Goal: Task Accomplishment & Management: Use online tool/utility

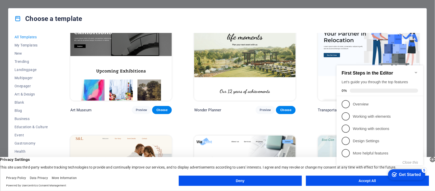
scroll to position [159, 0]
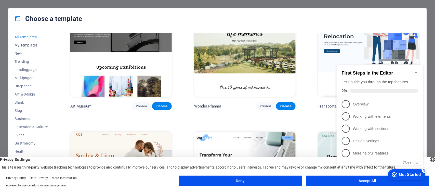
click at [23, 45] on span "My Templates" at bounding box center [31, 45] width 33 height 4
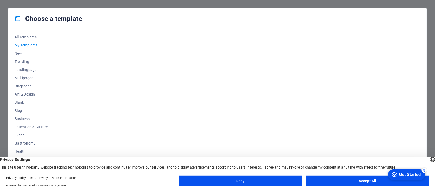
scroll to position [0, 0]
click at [17, 52] on span "New" at bounding box center [31, 53] width 33 height 4
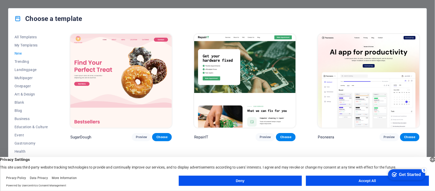
click at [17, 52] on span "New" at bounding box center [31, 53] width 33 height 4
click at [23, 63] on span "Trending" at bounding box center [31, 61] width 33 height 4
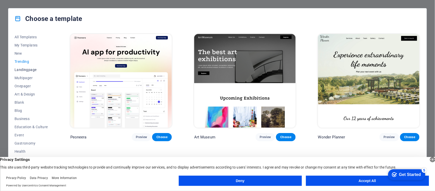
click at [23, 68] on span "Landingpage" at bounding box center [31, 70] width 33 height 4
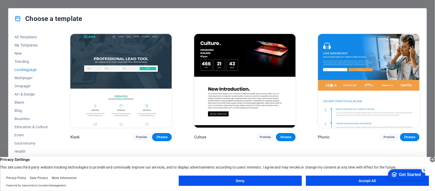
click at [150, 54] on img at bounding box center [120, 81] width 101 height 94
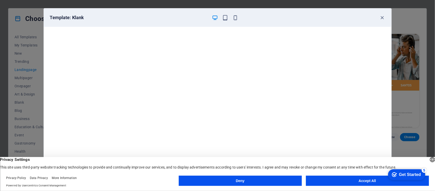
click at [316, 139] on button "Accept All" at bounding box center [367, 180] width 123 height 10
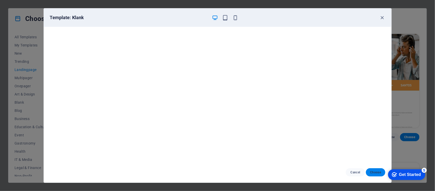
click at [316, 139] on span "Choose" at bounding box center [375, 172] width 11 height 4
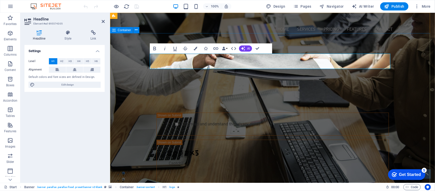
click at [404, 87] on div "PROFESSIONAL LEAD TOOL GET STARTED WITH YOUR 10-DAY FREE TRIAL. REGISTER NOW! S…" at bounding box center [272, 123] width 325 height 168
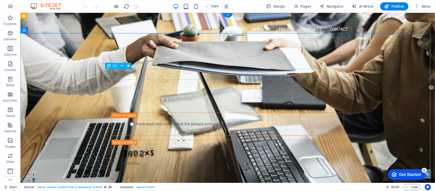
click at [230, 75] on div "GET STARTED WITH YOUR 10-DAY FREE TRIAL. REGISTER NOW!" at bounding box center [227, 80] width 241 height 11
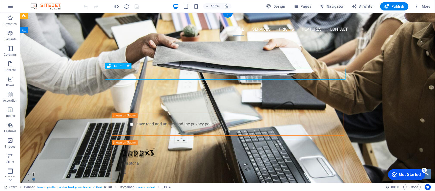
click at [194, 75] on div "GET STARTED WITH YOUR 10-DAY FREE TRIAL. REGISTER NOW!" at bounding box center [227, 80] width 241 height 11
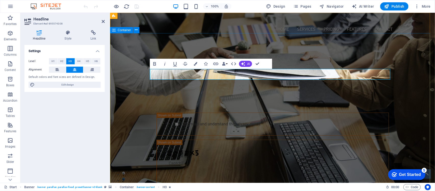
drag, startPoint x: 395, startPoint y: 57, endPoint x: 487, endPoint y: 56, distance: 92.3
click at [435, 57] on div "PROFESSIONAL LEAD TOOL GET STARTED WITH YOUR 10-DAY FREE TRIAL. REGISTER NOW! S…" at bounding box center [272, 123] width 325 height 168
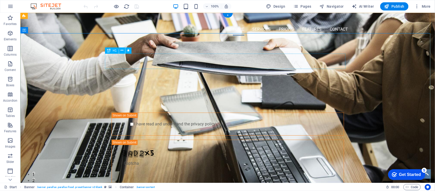
click at [215, 61] on div "PROFESSIONAL LEAD TOOL" at bounding box center [227, 67] width 241 height 15
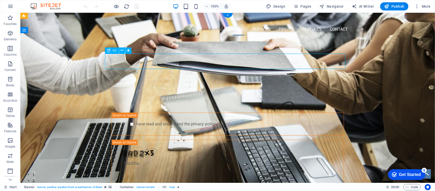
click at [215, 61] on div "PROFESSIONAL LEAD TOOL" at bounding box center [227, 67] width 241 height 15
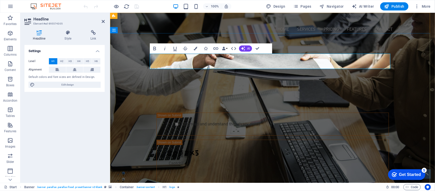
drag, startPoint x: 333, startPoint y: 62, endPoint x: 207, endPoint y: 63, distance: 125.6
click at [207, 63] on h1 "Website under Mentainance" at bounding box center [272, 67] width 241 height 15
copy span "Website under Mentainance"
click at [251, 61] on span "Website under maintenance" at bounding box center [272, 67] width 128 height 12
click at [239, 75] on div "GET STARTED WITH YOUR 10-DAY FREE TRIAL. REGISTER NOW!" at bounding box center [272, 80] width 241 height 11
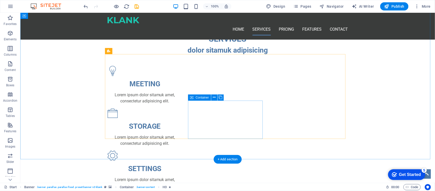
scroll to position [191, 0]
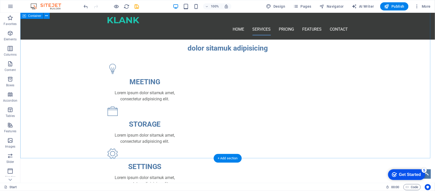
click at [367, 62] on div "SERVICES dolor sitamuk adipisicing MEETING Lorem ipsum dolor sitamuk amet, cons…" at bounding box center [227, 172] width 415 height 324
click at [163, 63] on div "MEETING Lorem ipsum dolor sitamuk amet, consectetur adipisicing elit." at bounding box center [144, 82] width 75 height 38
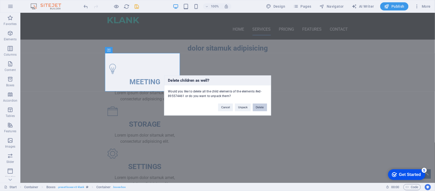
click at [262, 107] on button "Delete" at bounding box center [260, 107] width 14 height 8
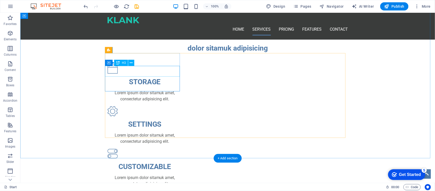
click at [171, 76] on div "STORAGE" at bounding box center [144, 81] width 75 height 11
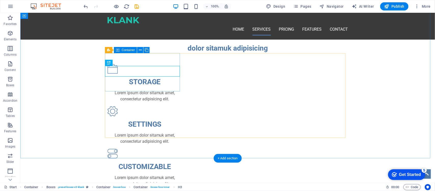
click at [168, 63] on div "STORAGE Lorem ipsum dolor sitamuk amet, consectetur adipisicing elit." at bounding box center [144, 82] width 75 height 38
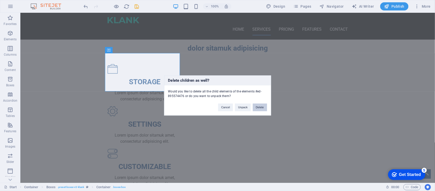
click at [258, 109] on button "Delete" at bounding box center [260, 107] width 14 height 8
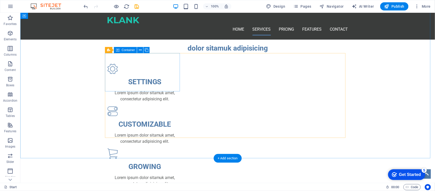
click at [168, 63] on div "SETTINGS Lorem ipsum dolor sitamuk amet, consectetur adipisicing elit." at bounding box center [144, 82] width 75 height 38
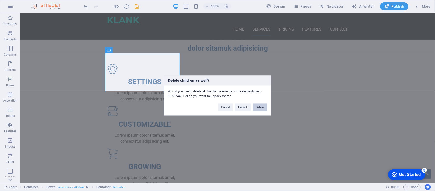
click at [262, 107] on button "Delete" at bounding box center [260, 107] width 14 height 8
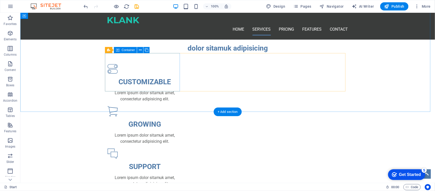
click at [176, 63] on div "CUSTOMIZABLE Lorem ipsum dolor sitamuk amet, consectetur adipisicing elit." at bounding box center [144, 82] width 75 height 38
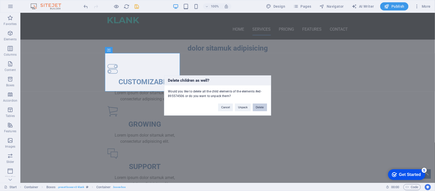
click at [259, 108] on button "Delete" at bounding box center [260, 107] width 14 height 8
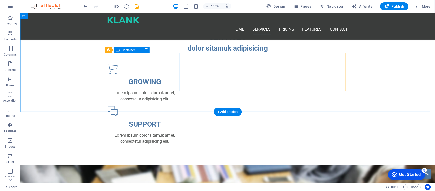
click at [174, 63] on div "GROWING Lorem ipsum dolor sitamuk amet, consectetur adipisicing elit." at bounding box center [144, 82] width 75 height 38
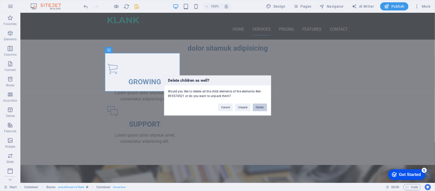
click at [261, 107] on button "Delete" at bounding box center [260, 107] width 14 height 8
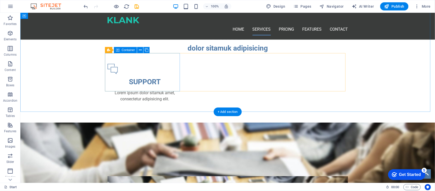
click at [173, 63] on div "SUPPORT Lorem ipsum dolor sitamuk amet, consectetur adipisicing elit." at bounding box center [144, 82] width 75 height 38
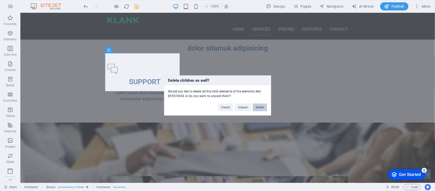
click at [262, 107] on button "Delete" at bounding box center [260, 107] width 14 height 8
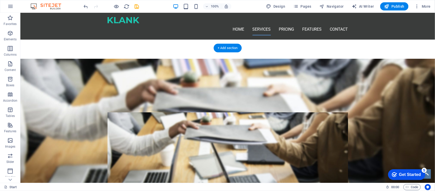
scroll to position [245, 0]
drag, startPoint x: 173, startPoint y: 58, endPoint x: 188, endPoint y: 68, distance: 18.4
click at [176, 59] on figure at bounding box center [227, 144] width 415 height 170
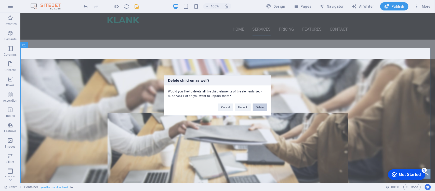
click at [258, 106] on button "Delete" at bounding box center [260, 107] width 14 height 8
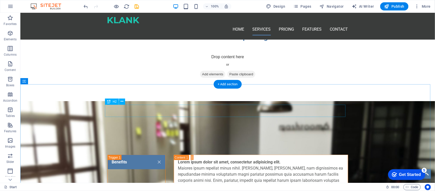
scroll to position [202, 0]
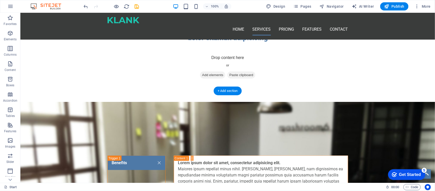
click at [281, 101] on figure at bounding box center [227, 186] width 415 height 170
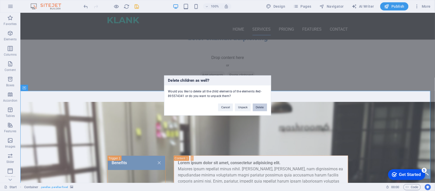
click at [264, 105] on button "Delete" at bounding box center [260, 107] width 14 height 8
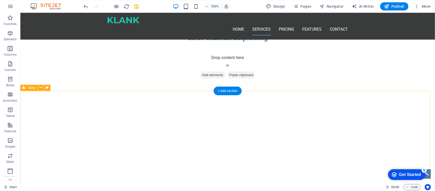
click at [277, 102] on div "“Lorem Ipsum has been the industry's standard dummy text ever since the 1500s, …" at bounding box center [227, 155] width 415 height 108
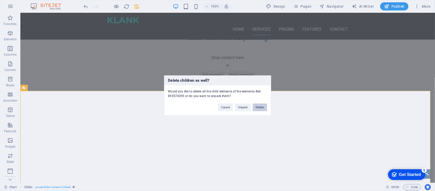
click at [259, 108] on button "Delete" at bounding box center [260, 107] width 14 height 8
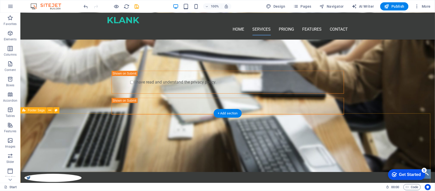
scroll to position [343, 0]
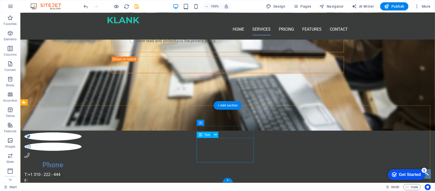
click at [81, 171] on div "T: +1 310 - 222 - 444 F: 24f086450b8a2085bdc2040d8b77f3@cpanel.local Legal Noti…" at bounding box center [52, 183] width 57 height 24
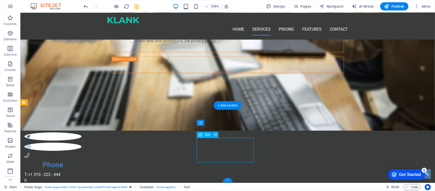
click at [81, 171] on div "T: +1 310 - 222 - 444 F: 24f086450b8a2085bdc2040d8b77f3@cpanel.local Legal Noti…" at bounding box center [52, 183] width 57 height 24
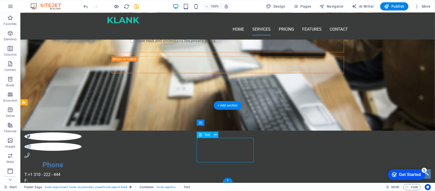
click at [81, 171] on div "T: +1 310 - 222 - 444 F: 24f086450b8a2085bdc2040d8b77f3@cpanel.local Legal Noti…" at bounding box center [52, 183] width 57 height 24
click at [413, 128] on div "Phone T: +1 310 - 222 - 444 F: 24f086450b8a2085bdc2040d8b77f3@cpanel.local Lega…" at bounding box center [227, 179] width 415 height 164
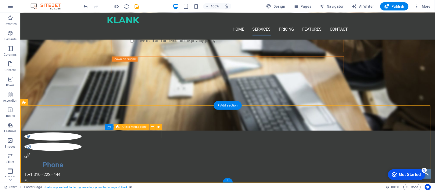
click at [81, 133] on div at bounding box center [52, 136] width 57 height 33
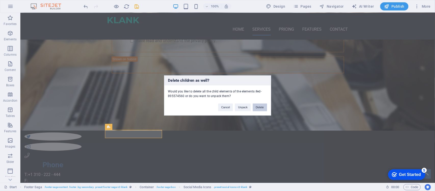
click at [256, 108] on button "Delete" at bounding box center [260, 107] width 14 height 8
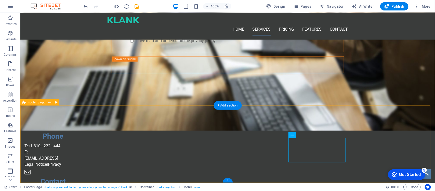
click at [394, 117] on div "Phone T: +1 310 - 222 - 444 F: 24f086450b8a2085bdc2040d8b77f3@cpanel.local Lega…" at bounding box center [227, 164] width 415 height 135
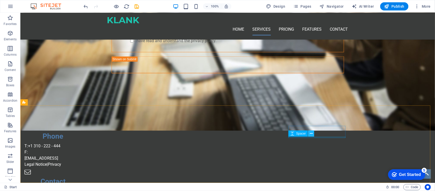
click at [314, 130] on button at bounding box center [311, 133] width 6 height 6
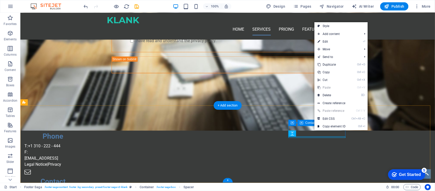
click at [81, 169] on div "Contact" at bounding box center [52, 177] width 57 height 17
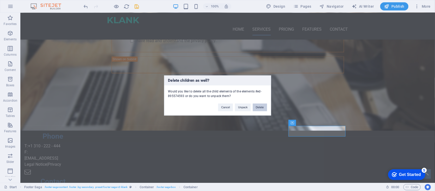
drag, startPoint x: 256, startPoint y: 106, endPoint x: 232, endPoint y: 98, distance: 25.1
click at [256, 106] on button "Delete" at bounding box center [260, 107] width 14 height 8
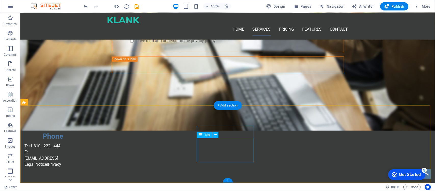
click at [81, 158] on div "T: +1 310 - 222 - 444 F: 24f086450b8a2085bdc2040d8b77f3@cpanel.local Legal Noti…" at bounding box center [52, 155] width 57 height 24
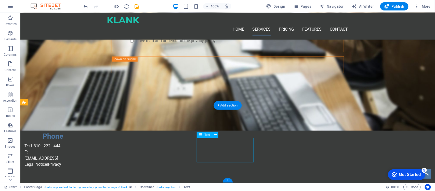
click at [81, 143] on div "T: +1 310 - 222 - 444 F: 24f086450b8a2085bdc2040d8b77f3@cpanel.local Legal Noti…" at bounding box center [52, 155] width 57 height 24
click at [81, 148] on div "T: +1 310 - 222 - 444 F: 24f086450b8a2085bdc2040d8b77f3@cpanel.local Legal Noti…" at bounding box center [52, 155] width 57 height 24
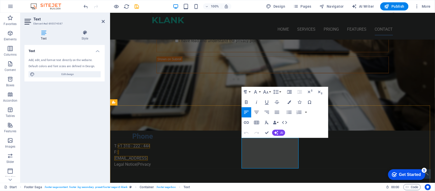
click at [171, 149] on p "F:" at bounding box center [142, 152] width 57 height 6
click at [360, 146] on div "Phone T: +1 310 - 222 - 444 F: 24f086450b8a2085bdc2040d8b77f3@cpanel.local Lega…" at bounding box center [272, 144] width 325 height 94
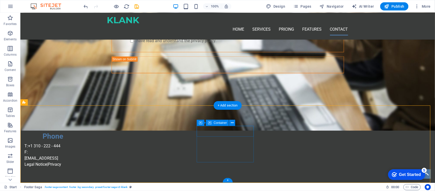
click at [81, 133] on div "Phone" at bounding box center [52, 133] width 57 height 18
click at [81, 144] on div "T: +1 310 - 222 - 444 F: 24f086450b8a2085bdc2040d8b77f3@cpanel.local Legal Noti…" at bounding box center [52, 155] width 57 height 24
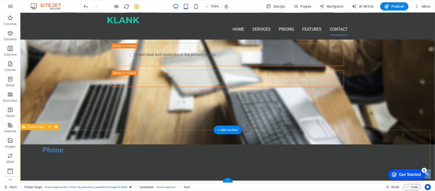
scroll to position [318, 0]
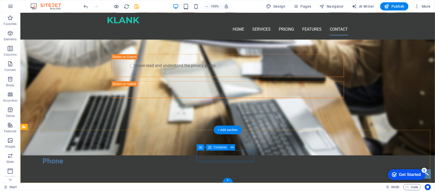
click at [81, 157] on div "Phone" at bounding box center [52, 158] width 57 height 18
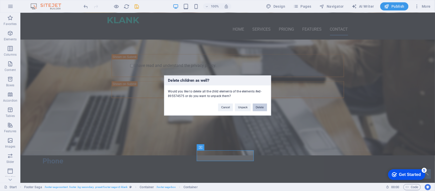
click at [261, 108] on button "Delete" at bounding box center [260, 107] width 14 height 8
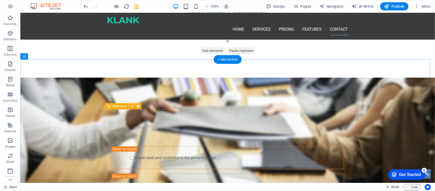
scroll to position [257, 0]
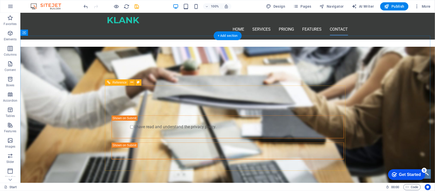
click at [147, 100] on div at bounding box center [138, 105] width 55 height 11
click at [232, 117] on div "I have read and understand the privacy policy." at bounding box center [227, 126] width 232 height 23
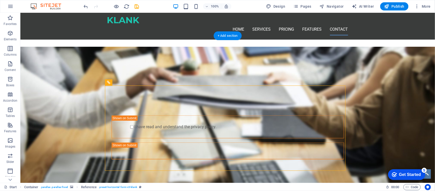
click at [379, 117] on figure at bounding box center [227, 131] width 415 height 170
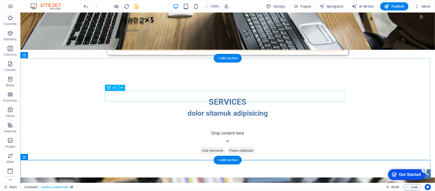
scroll to position [129, 0]
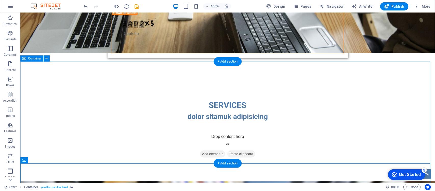
click at [281, 79] on div "SERVICES dolor sitamuk adipisicing Drop content here or Add elements Paste clip…" at bounding box center [227, 129] width 415 height 102
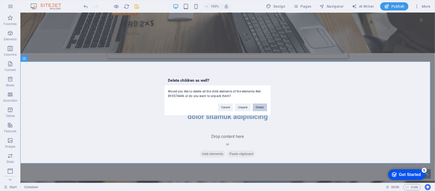
click at [258, 105] on button "Delete" at bounding box center [260, 107] width 14 height 8
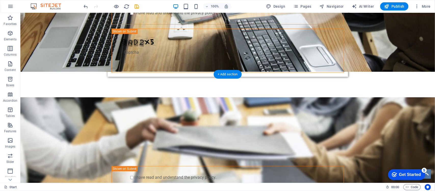
scroll to position [117, 0]
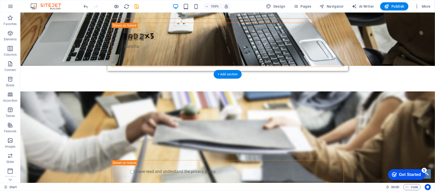
click at [357, 96] on figure at bounding box center [227, 176] width 415 height 170
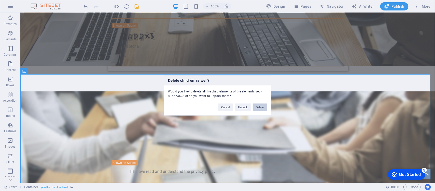
click at [262, 108] on button "Delete" at bounding box center [260, 107] width 14 height 8
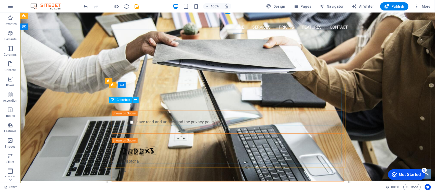
scroll to position [0, 0]
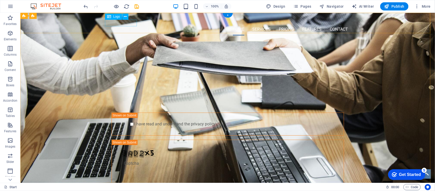
click at [125, 23] on div at bounding box center [227, 20] width 241 height 6
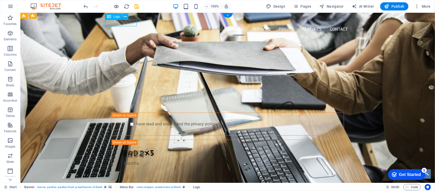
click at [122, 23] on div at bounding box center [227, 20] width 241 height 6
select select "px"
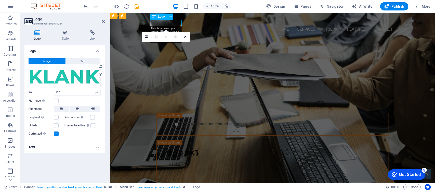
click at [171, 23] on div at bounding box center [272, 20] width 241 height 6
click at [170, 23] on div at bounding box center [272, 20] width 241 height 6
click at [222, 47] on div "Website Under maintenance GET STARTED WITH YOUR 10-DAY FREE TRIAL. REGISTER NOW…" at bounding box center [272, 123] width 325 height 168
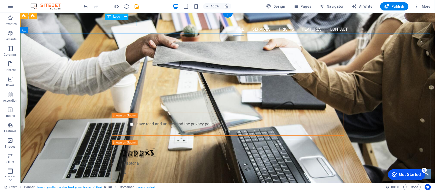
click at [130, 23] on div at bounding box center [227, 20] width 241 height 6
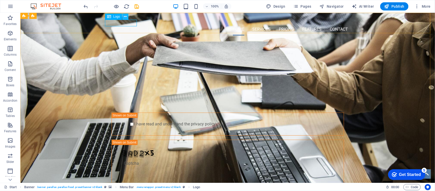
click at [127, 16] on button at bounding box center [125, 17] width 6 height 6
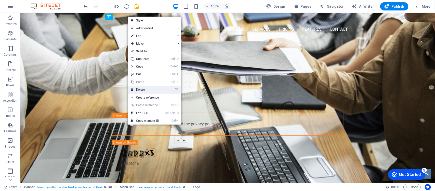
click at [145, 90] on link "⌦ Delete" at bounding box center [145, 90] width 34 height 8
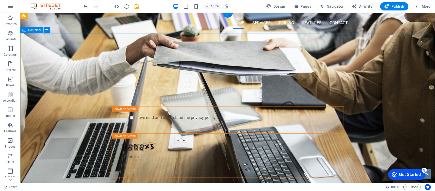
click at [291, 38] on div "Website Under maintenance GET STARTED WITH YOUR 10-DAY FREE TRIAL. REGISTER NOW…" at bounding box center [227, 117] width 415 height 168
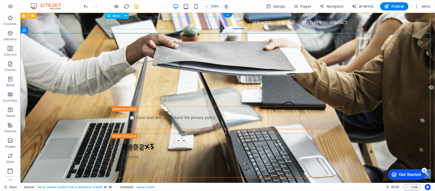
click at [280, 24] on nav "Home Services Pricing Features Contact" at bounding box center [227, 23] width 241 height 12
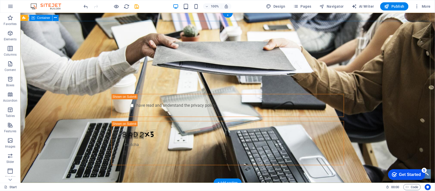
click at [386, 47] on div "Website Under maintenance GET STARTED WITH YOUR 10-DAY FREE TRIAL. REGISTER NOW…" at bounding box center [227, 105] width 415 height 168
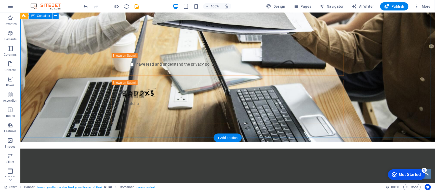
scroll to position [45, 0]
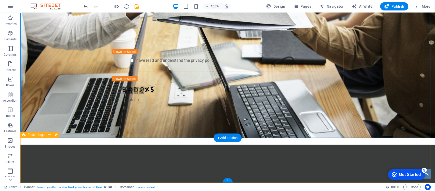
click at [268, 162] on div at bounding box center [227, 169] width 415 height 51
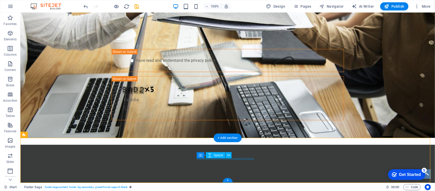
click at [81, 171] on div at bounding box center [52, 171] width 57 height 1
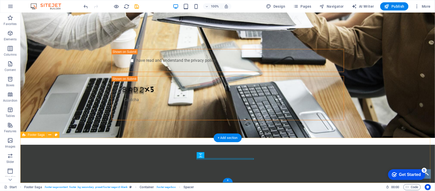
click at [296, 151] on div at bounding box center [227, 169] width 415 height 51
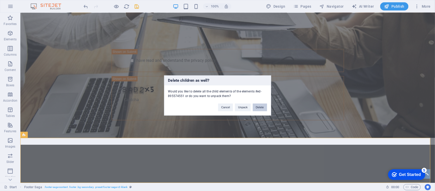
click at [265, 108] on button "Delete" at bounding box center [260, 107] width 14 height 8
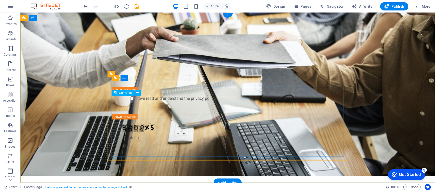
scroll to position [0, 0]
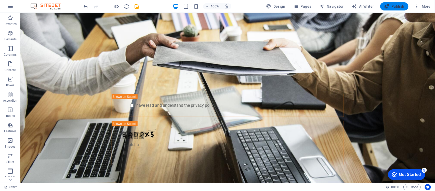
click at [397, 6] on span "Publish" at bounding box center [394, 6] width 20 height 5
